Goal: Information Seeking & Learning: Learn about a topic

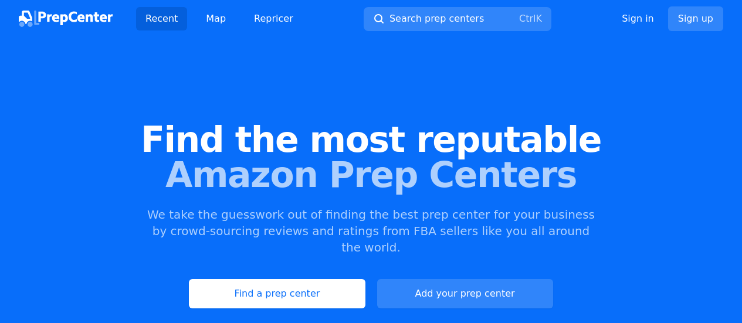
scroll to position [112, 0]
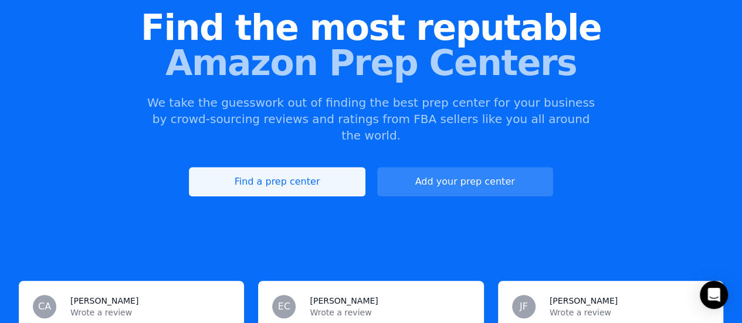
click at [238, 167] on link "Find a prep center" at bounding box center [277, 181] width 176 height 29
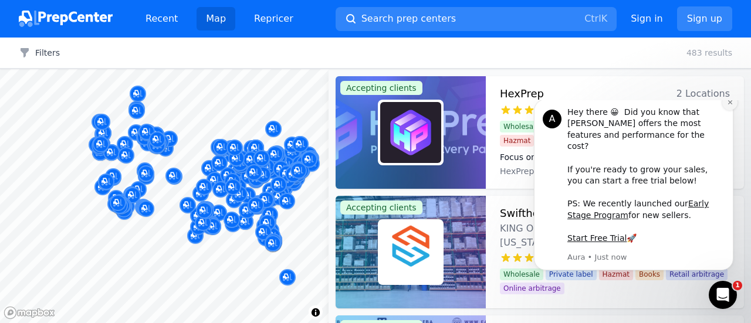
click at [733, 106] on icon "Dismiss notification" at bounding box center [730, 102] width 6 height 6
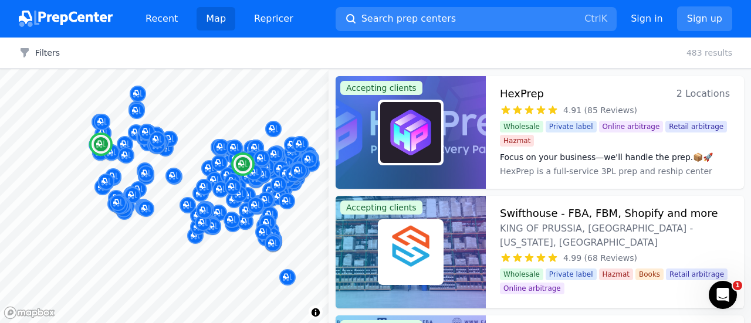
click at [646, 171] on dd "HexPrep is a full-service 3PL prep and reship center with locations in tax-free…" at bounding box center [615, 177] width 230 height 23
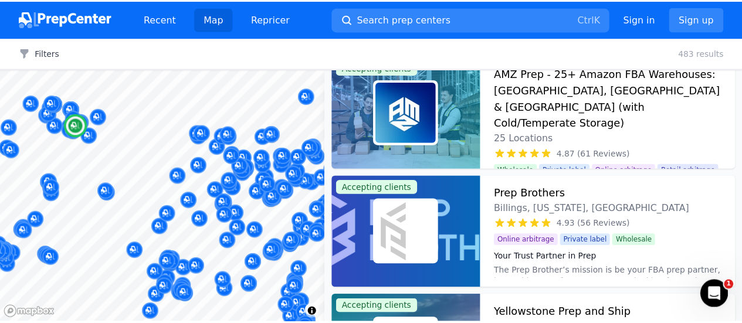
scroll to position [143, 0]
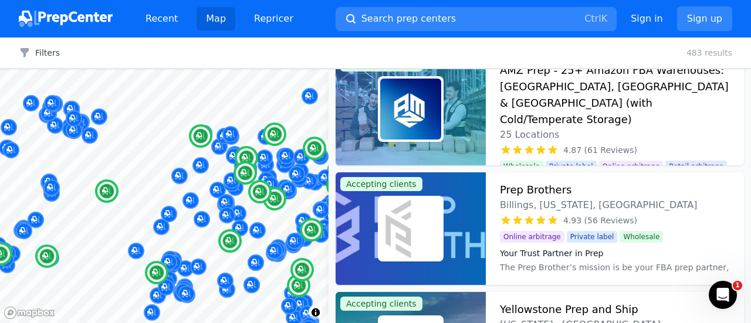
click at [582, 98] on h3 "AMZ Prep - 25+ Amazon FBA Warehouses: [GEOGRAPHIC_DATA], [GEOGRAPHIC_DATA] & [G…" at bounding box center [615, 95] width 230 height 66
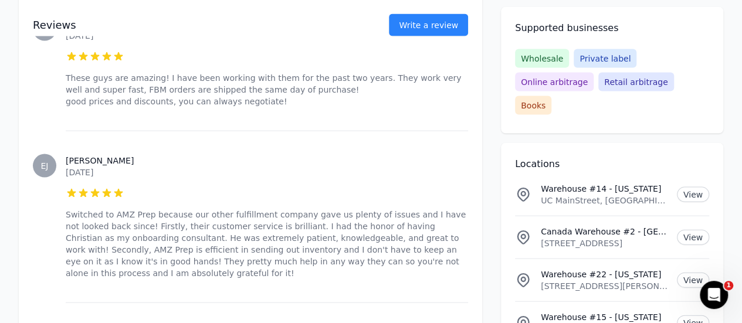
scroll to position [7858, 0]
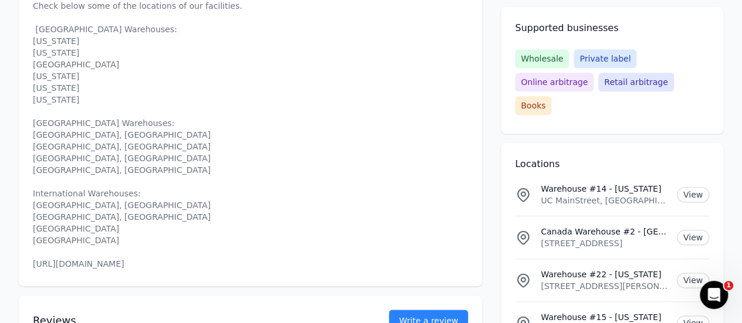
scroll to position [556, 0]
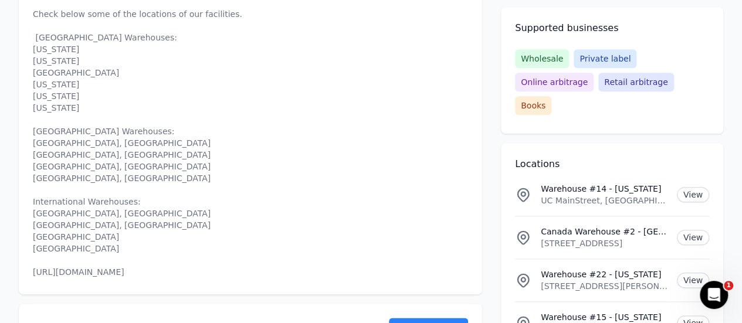
click at [97, 205] on p "25+ warehouses, 800,000 square feet, and endless opportunities. Stay in stock, …" at bounding box center [251, 102] width 436 height 352
drag, startPoint x: 33, startPoint y: 204, endPoint x: 121, endPoint y: 205, distance: 88.6
click at [121, 205] on p "25+ warehouses, 800,000 square feet, and endless opportunities. Stay in stock, …" at bounding box center [251, 102] width 436 height 352
copy p "[URL][DOMAIN_NAME]"
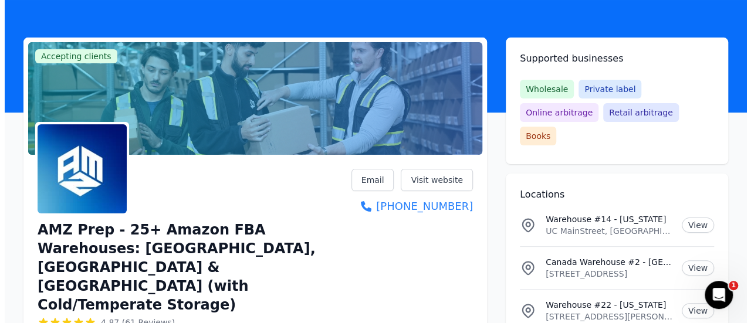
scroll to position [0, 0]
